Goal: Task Accomplishment & Management: Use online tool/utility

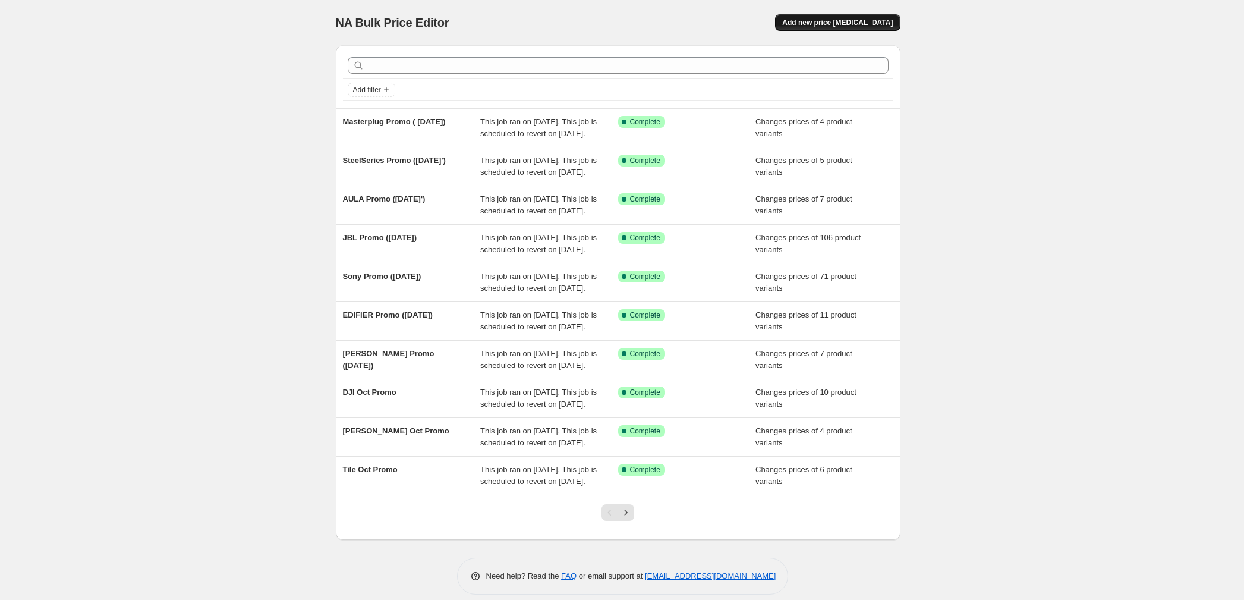
click at [852, 23] on span "Add new price [MEDICAL_DATA]" at bounding box center [837, 23] width 111 height 10
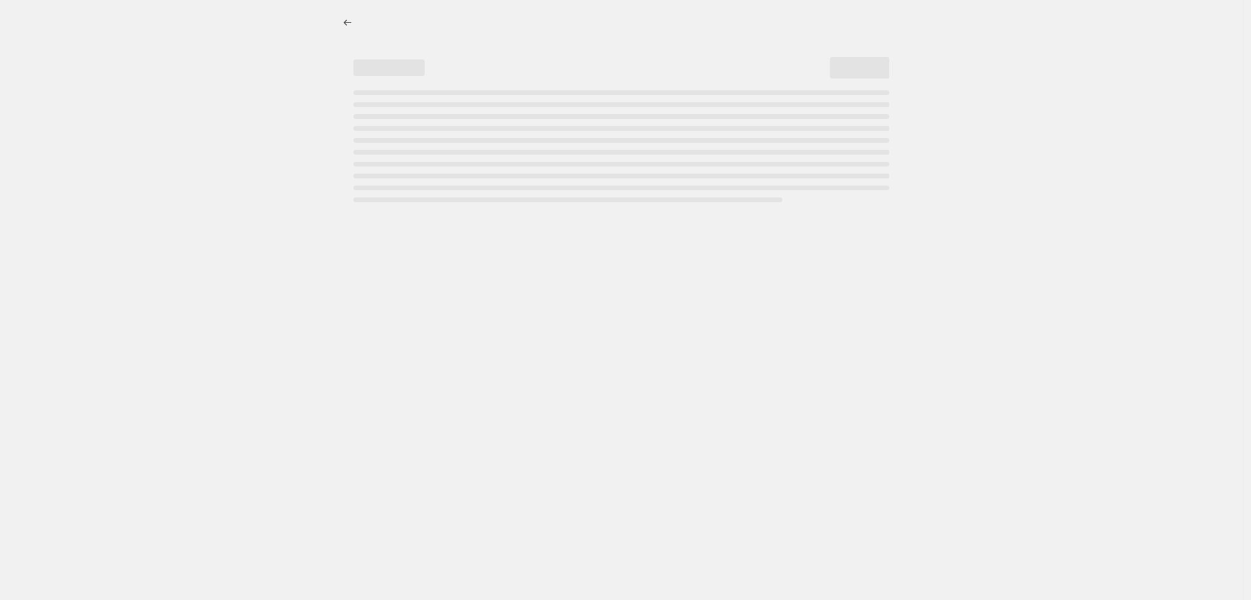
select select "percentage"
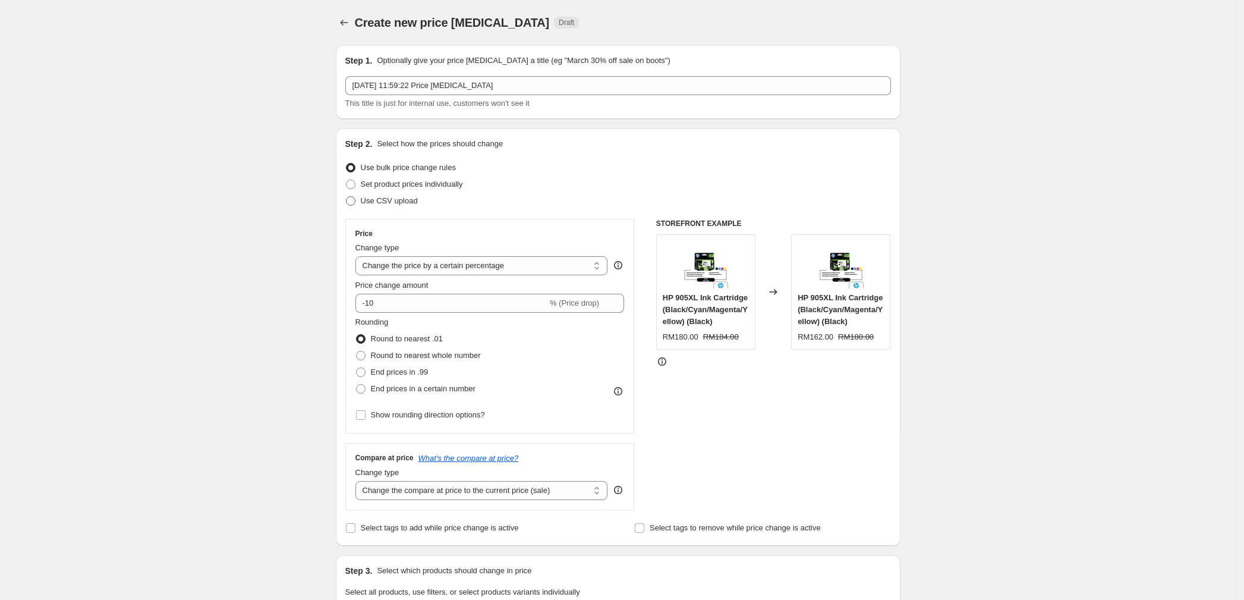
click at [405, 208] on div "Step 2. Select how the prices should change Use bulk price change rules Set pro…" at bounding box center [617, 337] width 545 height 398
click at [400, 203] on span "Use CSV upload" at bounding box center [389, 200] width 57 height 9
click at [346, 197] on input "Use CSV upload" at bounding box center [346, 196] width 1 height 1
radio input "true"
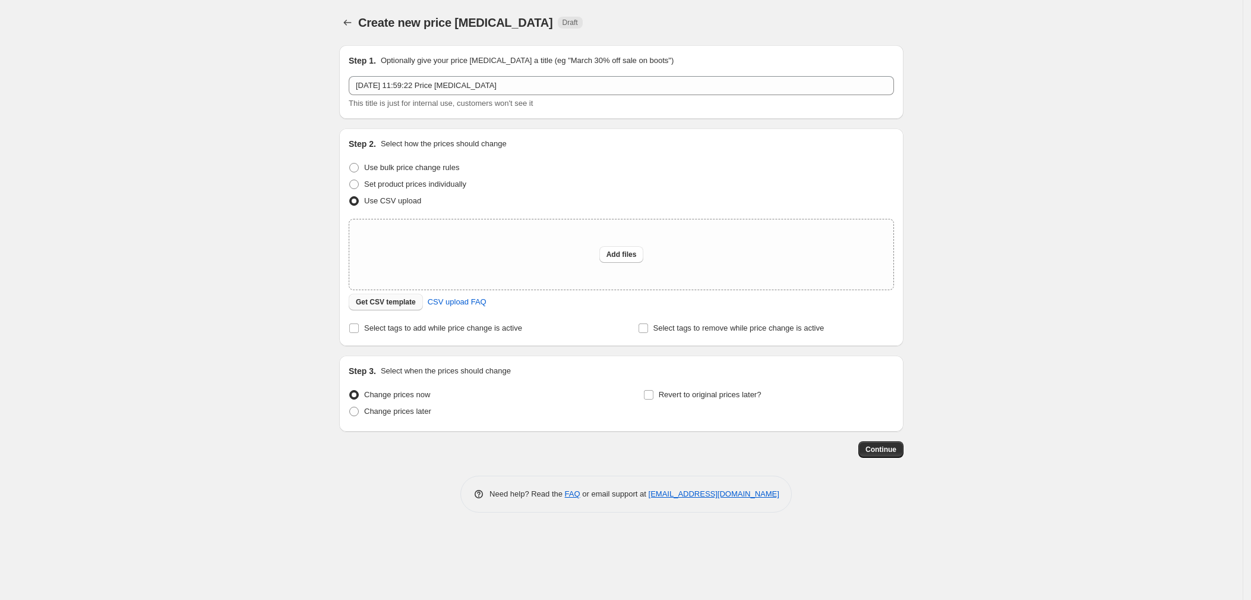
click at [386, 300] on span "Get CSV template" at bounding box center [386, 302] width 60 height 10
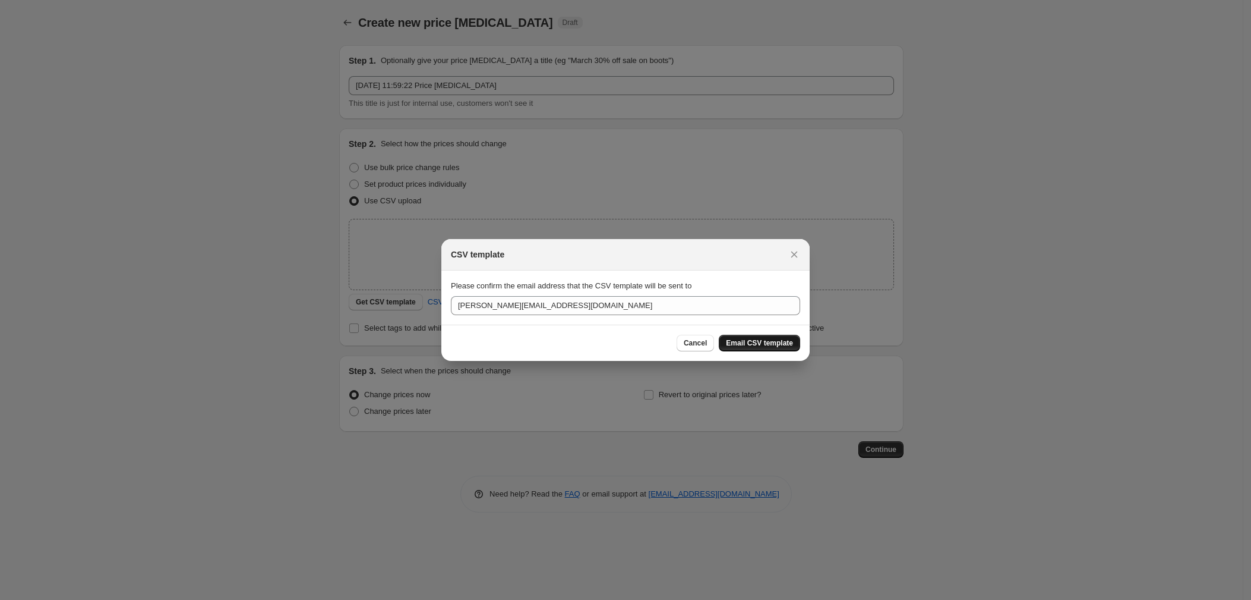
click at [775, 338] on span "Email CSV template" at bounding box center [759, 343] width 67 height 10
